Goal: Transaction & Acquisition: Subscribe to service/newsletter

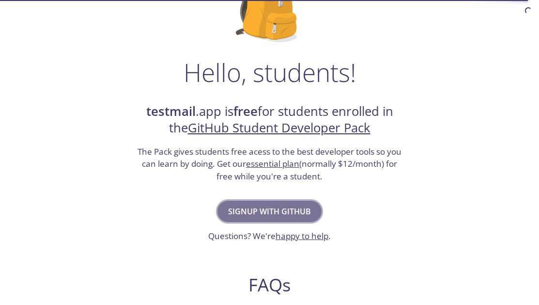
drag, startPoint x: 0, startPoint y: 0, endPoint x: 271, endPoint y: 210, distance: 342.7
click at [271, 210] on span "Signup with GitHub" at bounding box center [269, 212] width 83 height 14
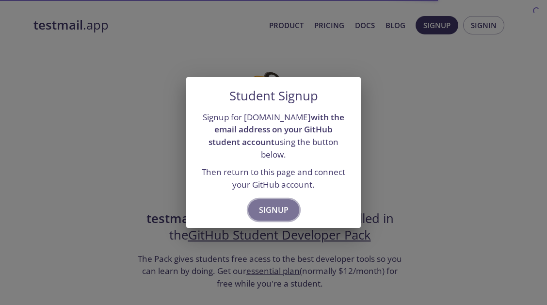
click at [285, 203] on span "Signup" at bounding box center [274, 210] width 30 height 14
click at [404, 215] on div "Student Signup Signup for testmail.app with the email address on your GitHub st…" at bounding box center [273, 152] width 547 height 305
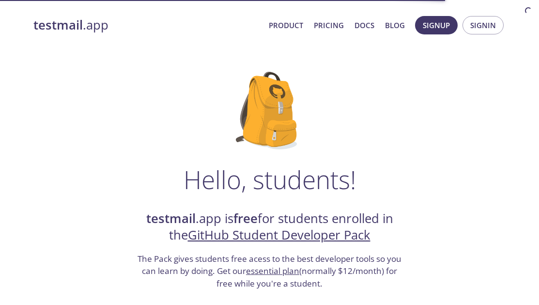
scroll to position [136, 0]
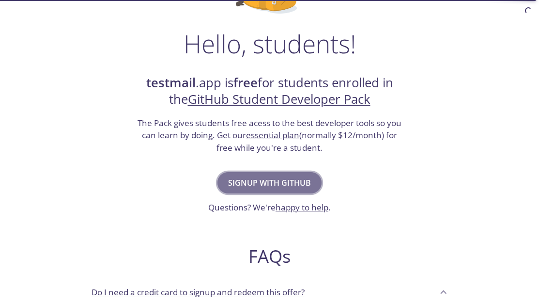
click at [281, 184] on span "Signup with GitHub" at bounding box center [269, 183] width 83 height 14
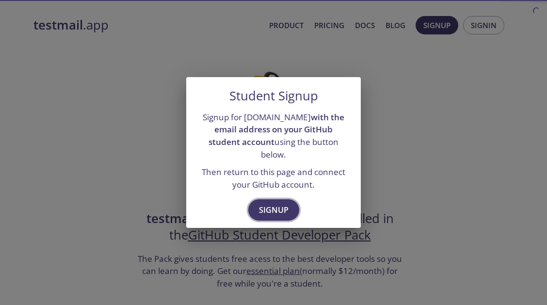
click at [263, 210] on span "Signup" at bounding box center [274, 210] width 30 height 14
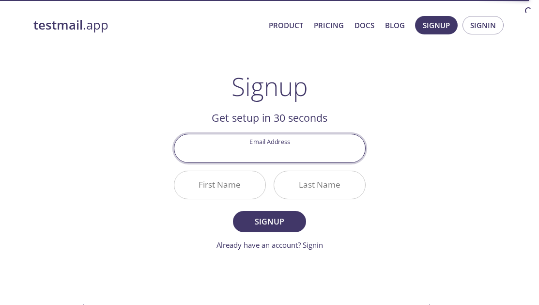
click at [270, 154] on input "Email Address" at bounding box center [269, 148] width 191 height 28
type input "[EMAIL_ADDRESS][DOMAIN_NAME]"
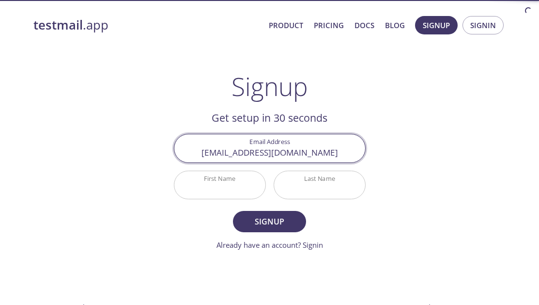
type input "[PERSON_NAME]"
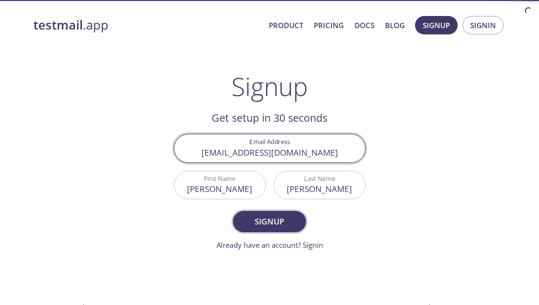
click at [276, 226] on span "Signup" at bounding box center [269, 222] width 51 height 14
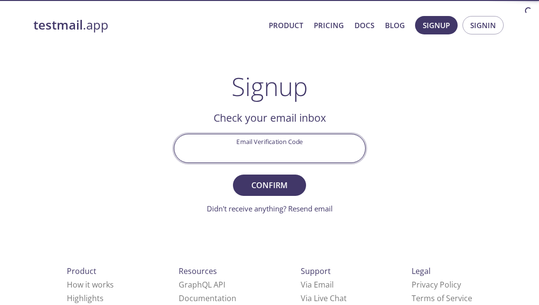
click at [290, 152] on input "Email Verification Code" at bounding box center [269, 148] width 191 height 28
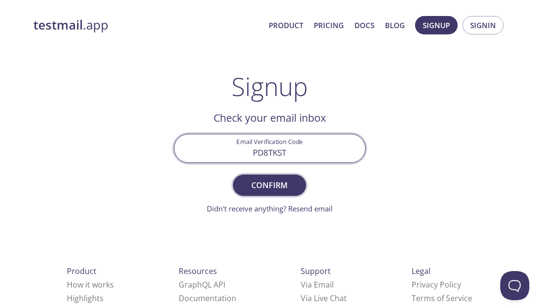
type input "PD8TKST"
click at [280, 185] on span "Confirm" at bounding box center [269, 185] width 51 height 14
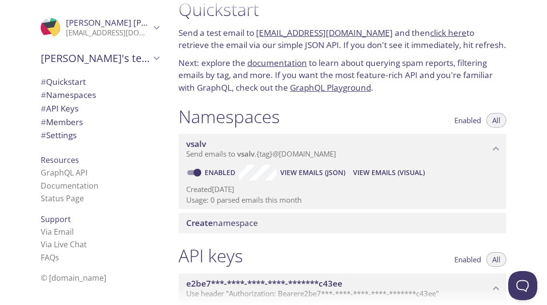
scroll to position [16, 0]
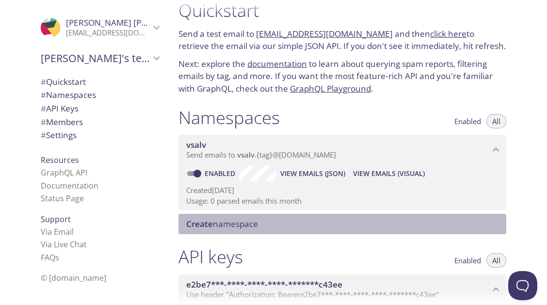
click at [254, 222] on span "Create namespace" at bounding box center [222, 223] width 72 height 11
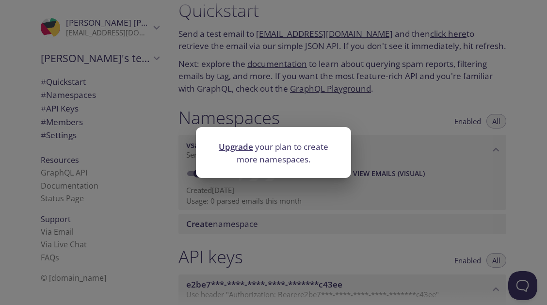
click at [399, 207] on div "Upgrade your plan to create more namespaces." at bounding box center [273, 152] width 547 height 305
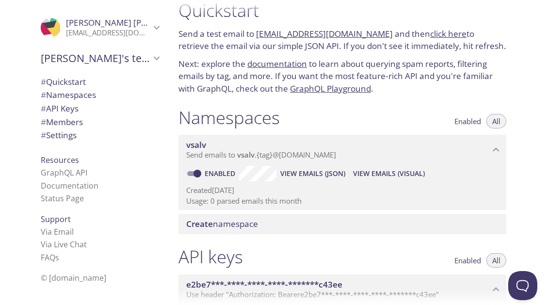
click at [285, 155] on span "Send emails to vsalv . {tag} @inbox.testmail.app" at bounding box center [261, 155] width 150 height 10
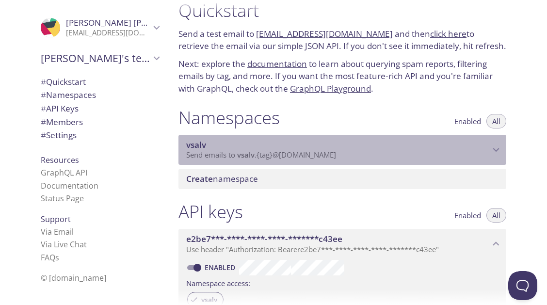
click at [285, 155] on span "Send emails to vsalv . {tag} @inbox.testmail.app" at bounding box center [261, 155] width 150 height 10
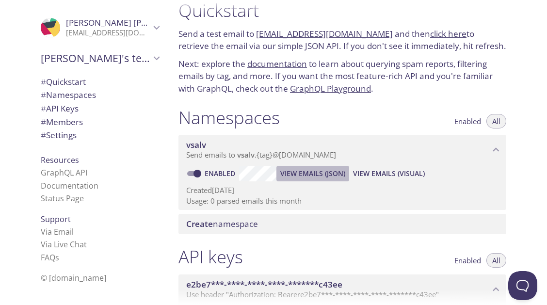
click at [309, 178] on span "View Emails (JSON)" at bounding box center [312, 174] width 65 height 12
click at [391, 181] on div "Created 15 Oct 2025 Usage: 0 parsed emails this month" at bounding box center [342, 193] width 312 height 25
click at [381, 176] on span "View Emails (Visual)" at bounding box center [389, 174] width 72 height 12
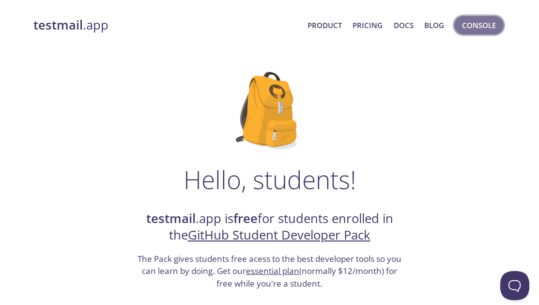
click at [483, 29] on span "Console" at bounding box center [479, 25] width 34 height 13
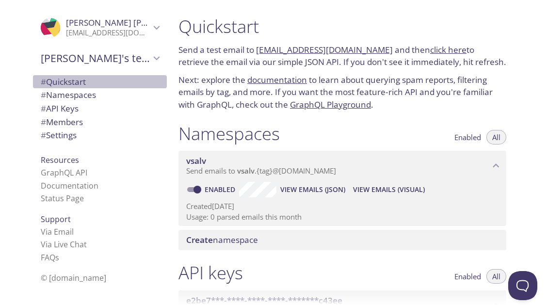
click at [61, 85] on span "# Quickstart" at bounding box center [63, 81] width 45 height 11
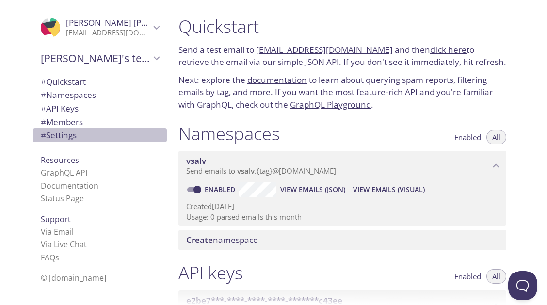
click at [57, 137] on span "# Settings" at bounding box center [59, 134] width 36 height 11
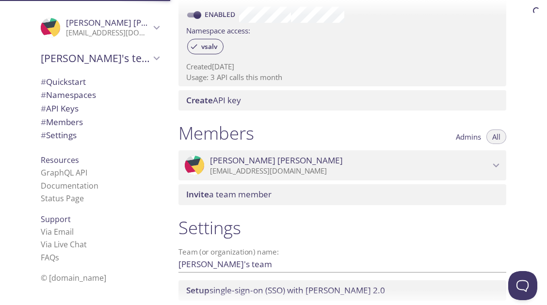
scroll to position [384, 0]
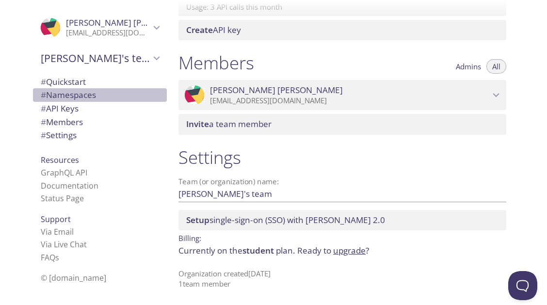
click at [71, 95] on span "# Namespaces" at bounding box center [68, 94] width 55 height 11
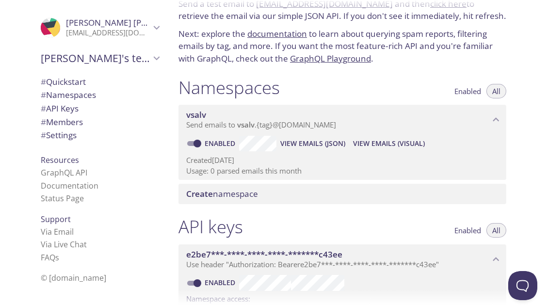
scroll to position [46, 0]
click at [195, 141] on input "Enabled" at bounding box center [197, 144] width 35 height 12
click at [196, 142] on input "Disabled" at bounding box center [189, 144] width 35 height 12
checkbox input "true"
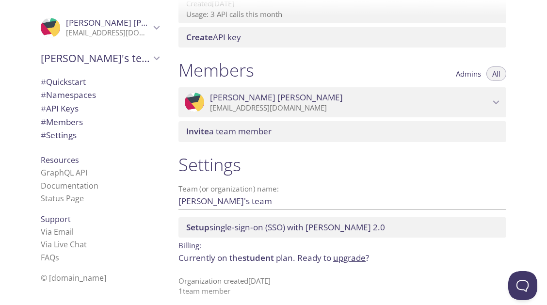
scroll to position [384, 0]
